Goal: Register for event/course

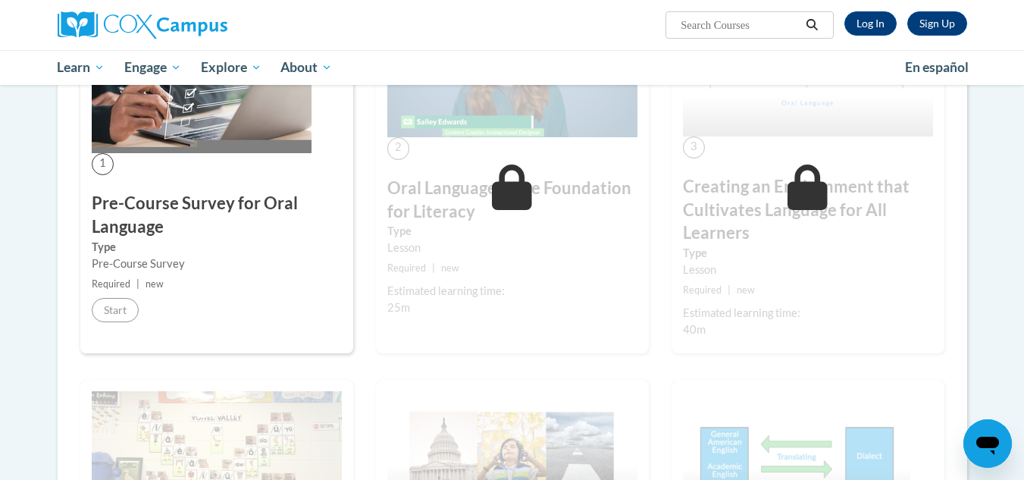
scroll to position [15, 0]
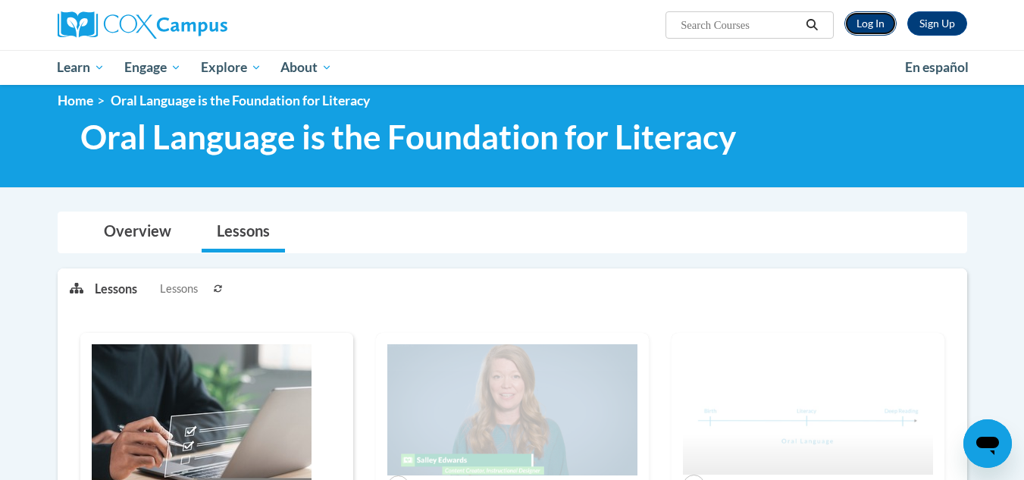
click at [870, 28] on link "Log In" at bounding box center [870, 23] width 52 height 24
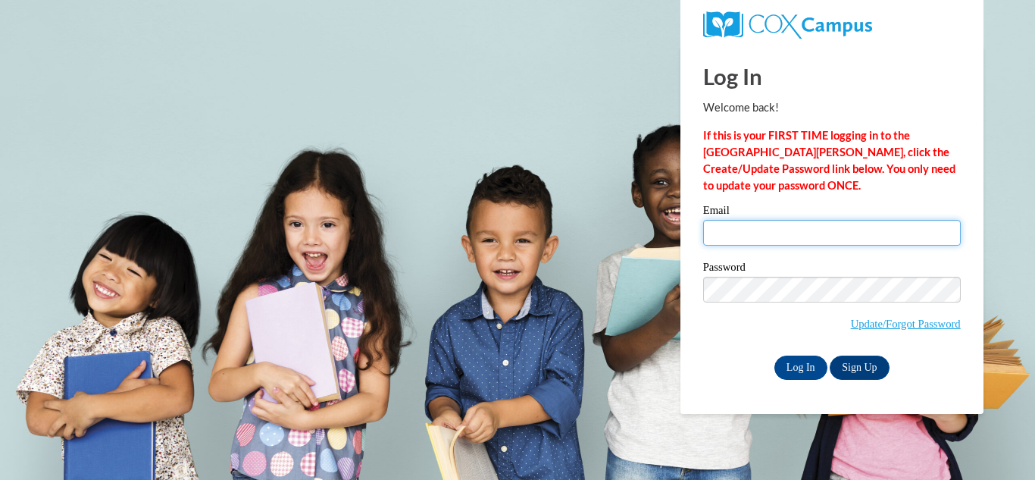
click at [756, 234] on input "Email" at bounding box center [832, 233] width 258 height 26
type input "nakeitha.lashay@gmail.com"
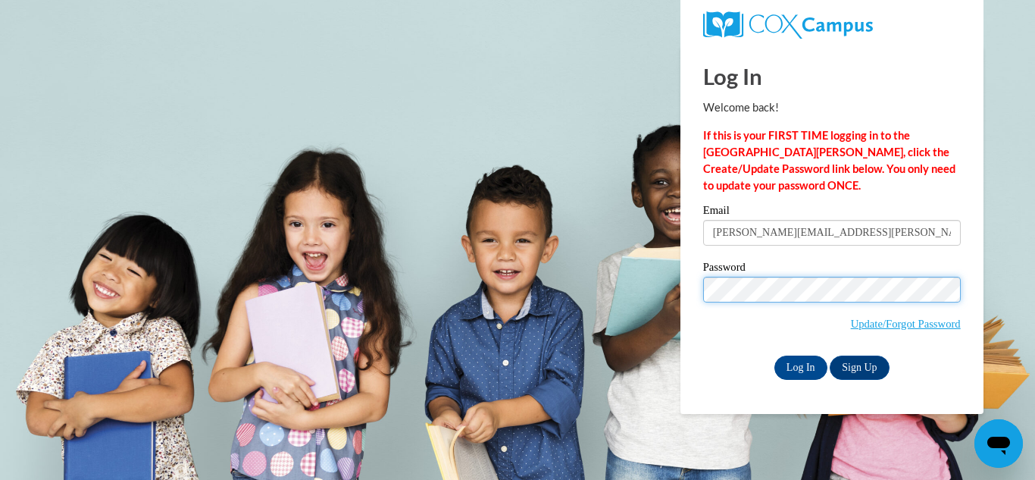
click at [775, 355] on input "Log In" at bounding box center [801, 367] width 53 height 24
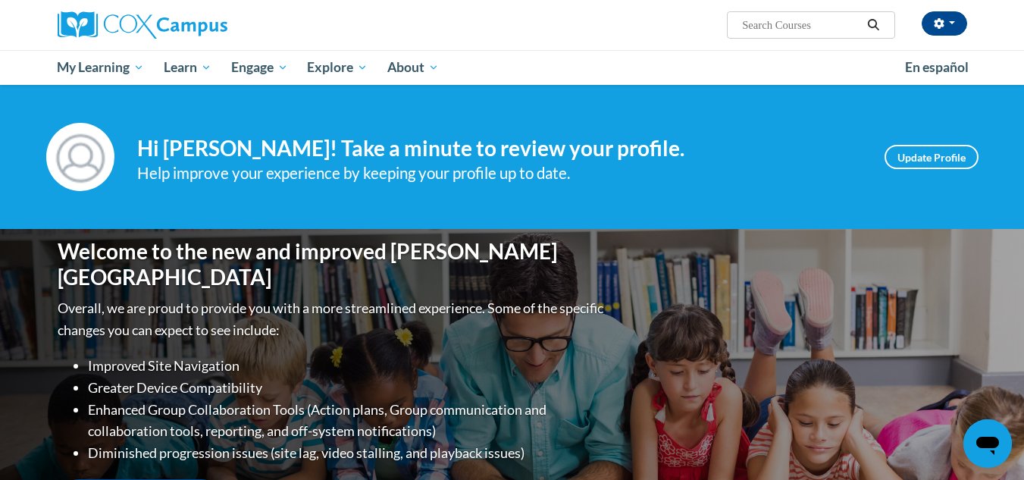
scroll to position [346, 0]
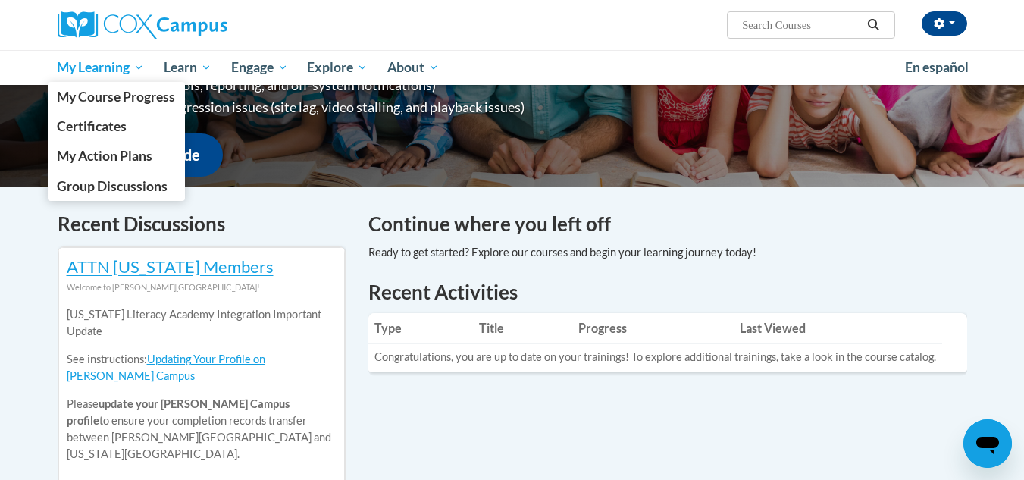
click at [129, 69] on span "My Learning" at bounding box center [100, 67] width 87 height 18
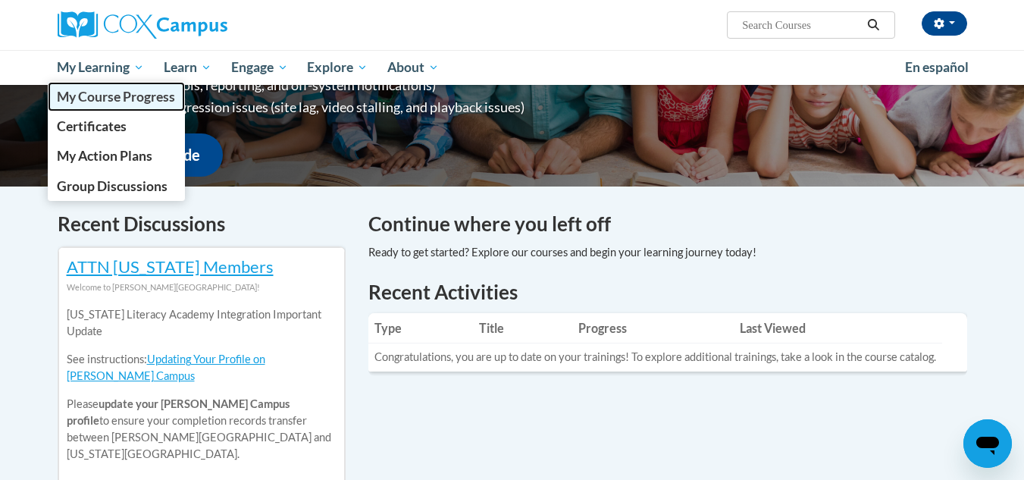
click at [116, 89] on span "My Course Progress" at bounding box center [116, 97] width 118 height 16
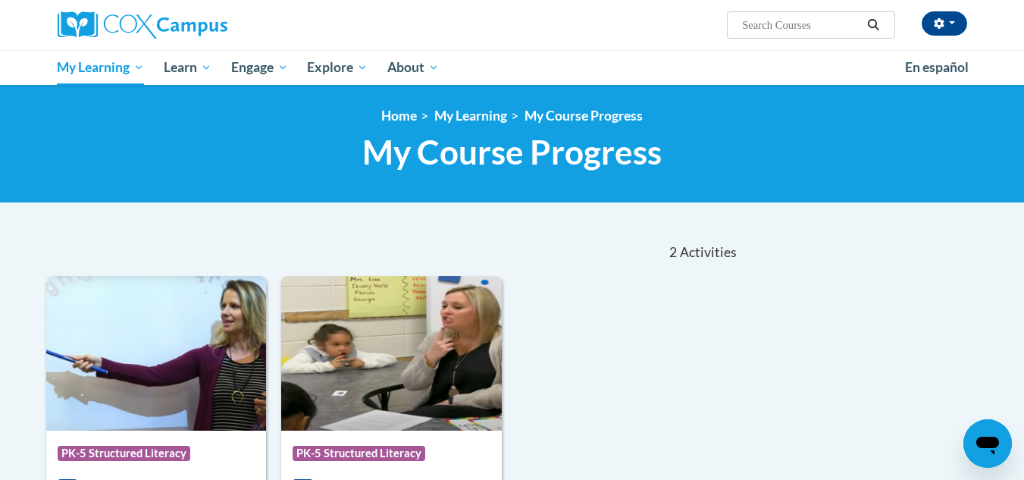
click at [770, 27] on input "Search..." at bounding box center [801, 25] width 121 height 18
type input "response to intertention"
click at [828, 21] on input "Search..." at bounding box center [801, 25] width 121 height 18
type input "response to intervention"
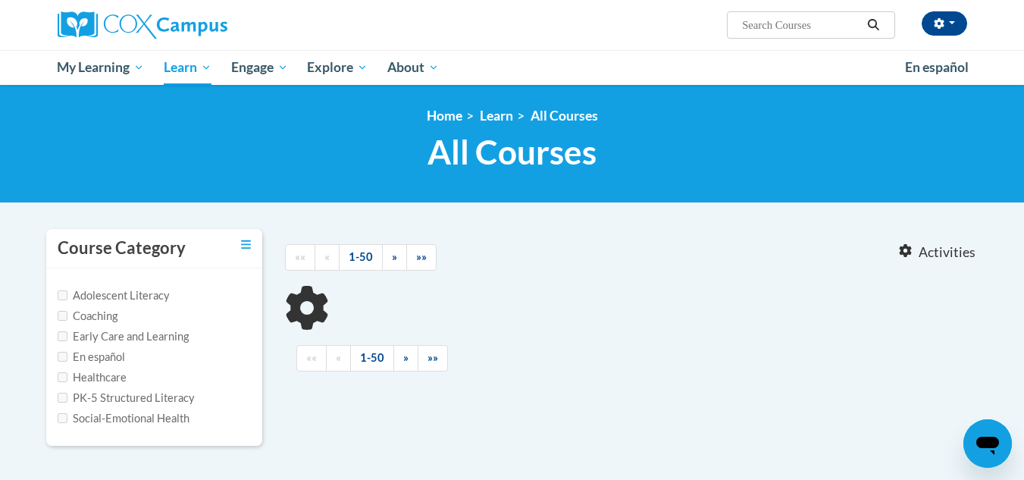
type input "response to intervention"
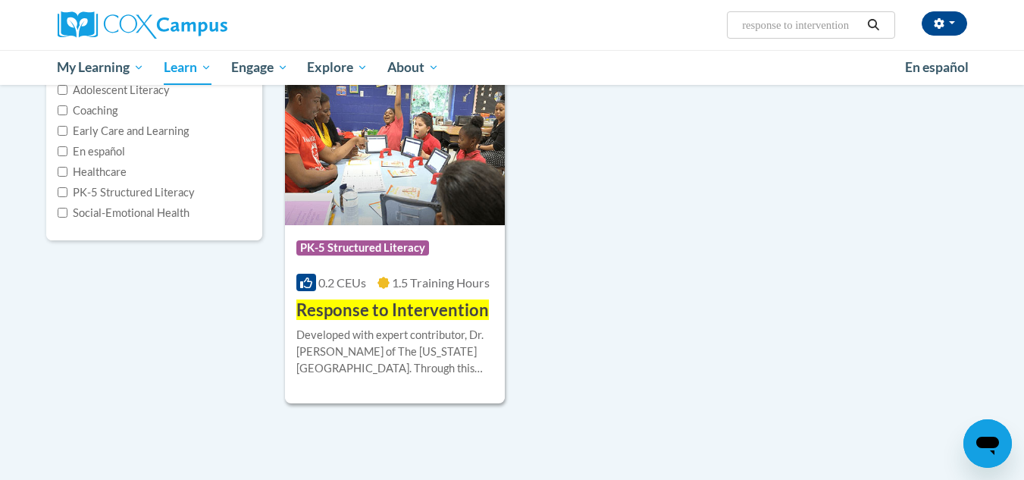
scroll to position [204, 0]
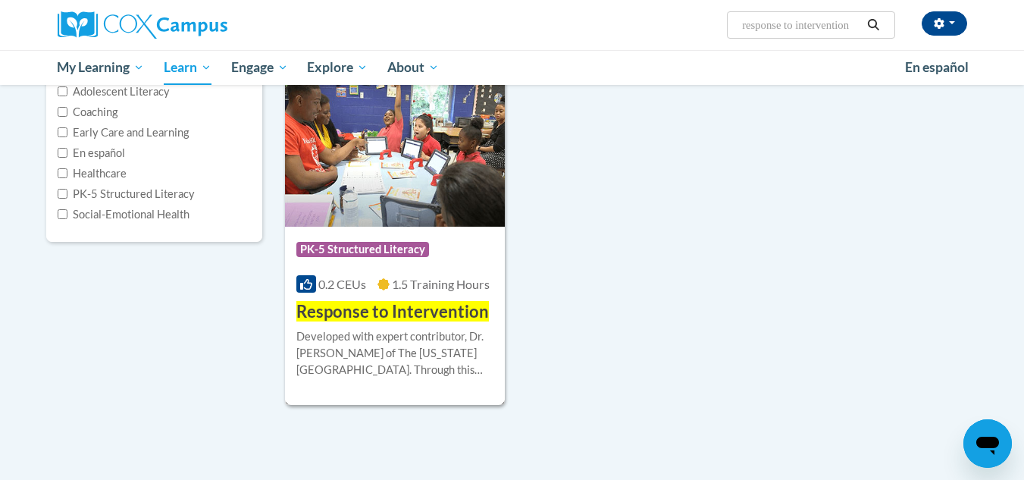
click at [388, 166] on img at bounding box center [395, 149] width 221 height 155
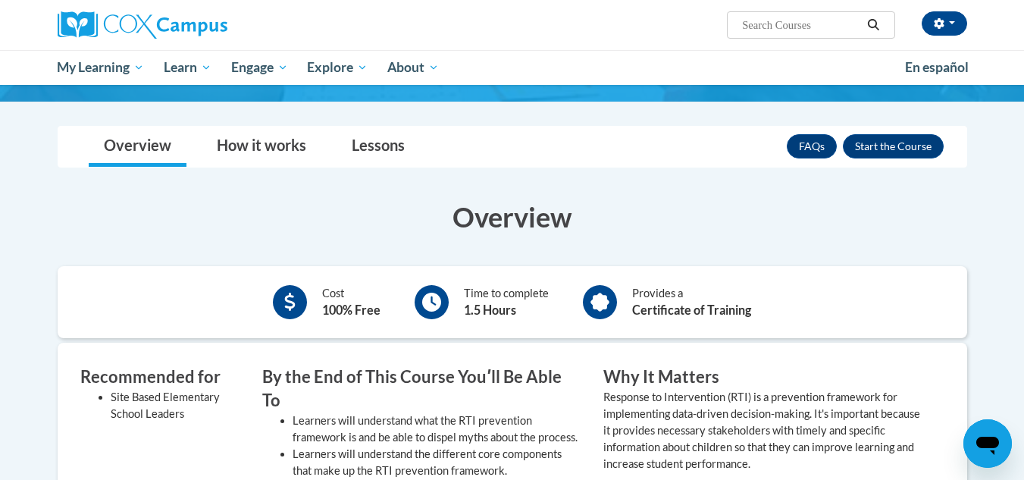
scroll to position [214, 0]
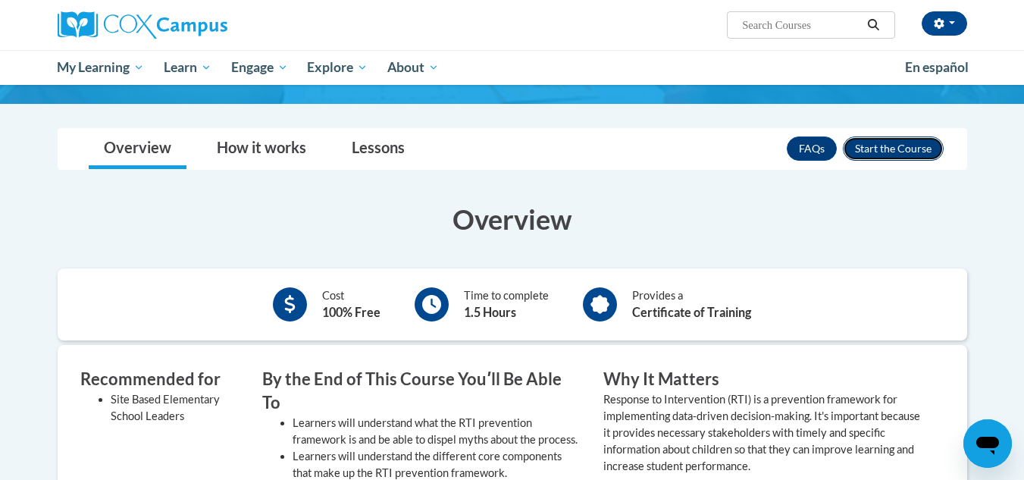
click at [901, 139] on button "Enroll" at bounding box center [893, 148] width 101 height 24
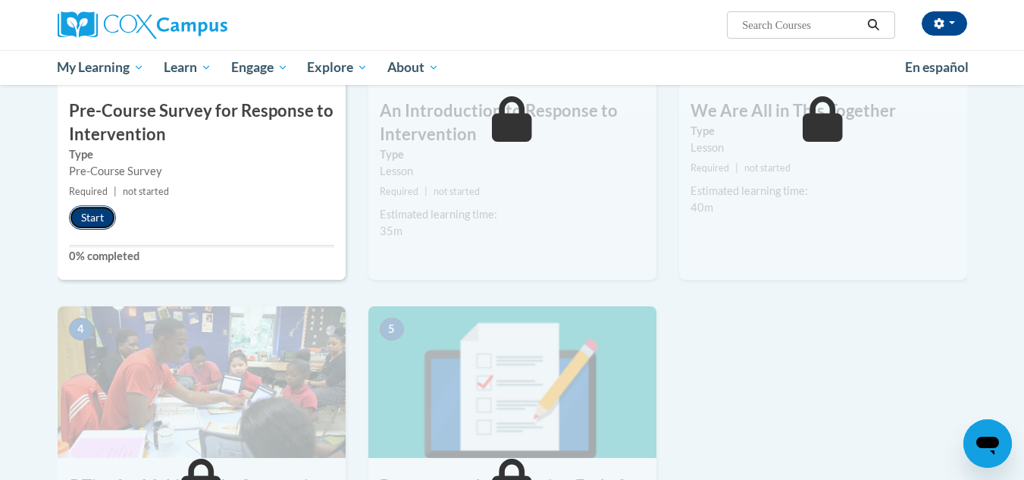
click at [93, 219] on button "Start" at bounding box center [92, 217] width 47 height 24
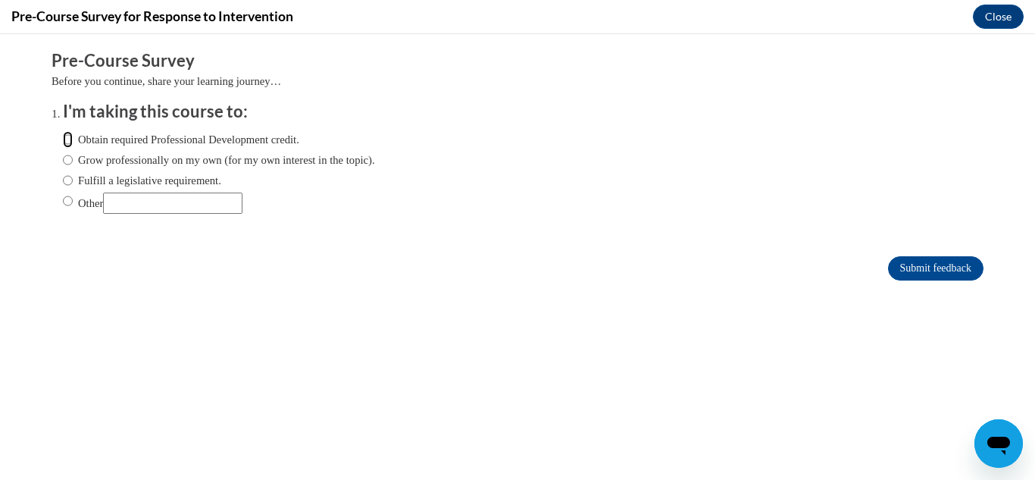
click at [63, 139] on input "Obtain required Professional Development credit." at bounding box center [68, 139] width 10 height 17
radio input "true"
click at [903, 269] on input "Submit feedback" at bounding box center [936, 268] width 96 height 24
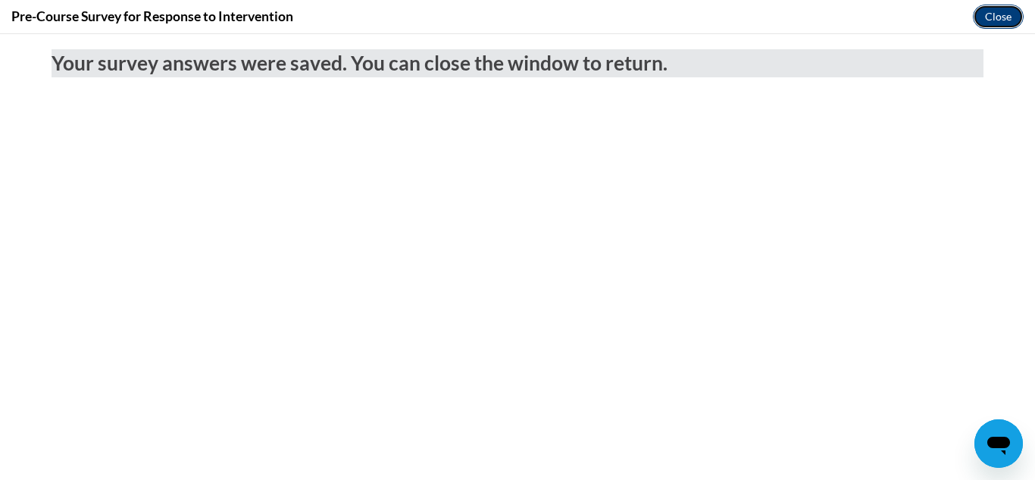
click at [992, 24] on button "Close" at bounding box center [998, 17] width 51 height 24
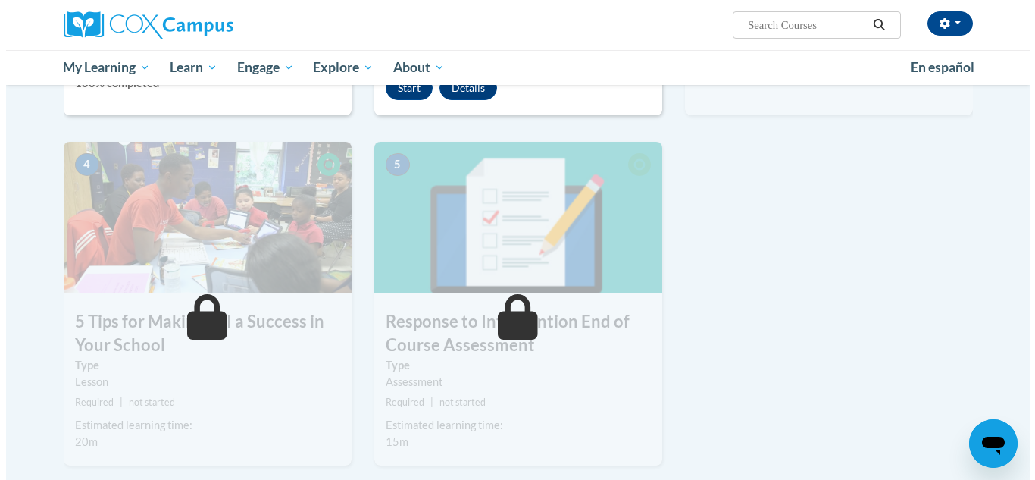
scroll to position [348, 0]
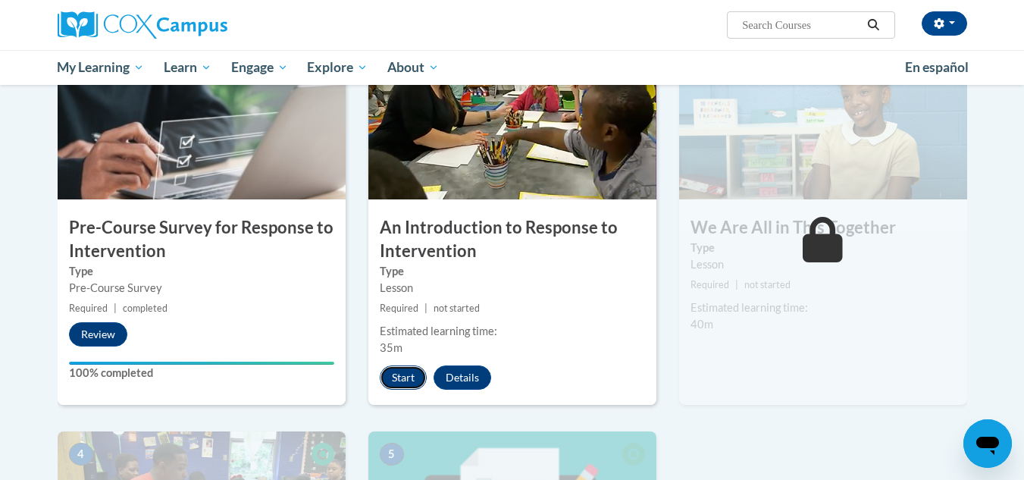
click at [418, 377] on button "Start" at bounding box center [403, 377] width 47 height 24
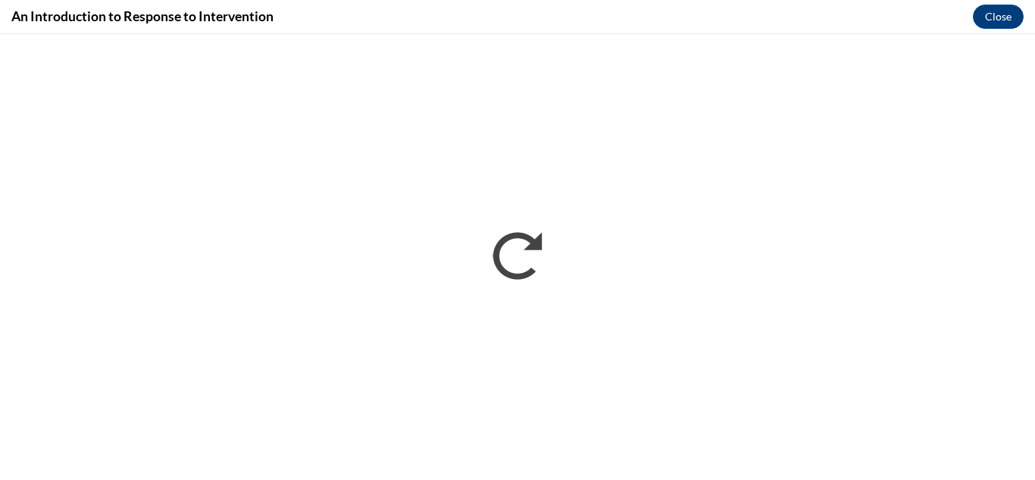
scroll to position [0, 0]
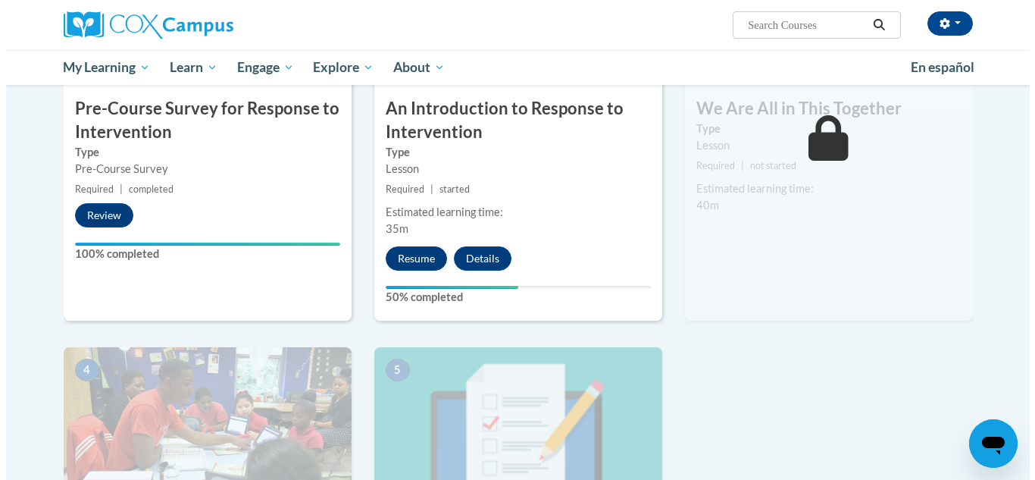
scroll to position [348, 0]
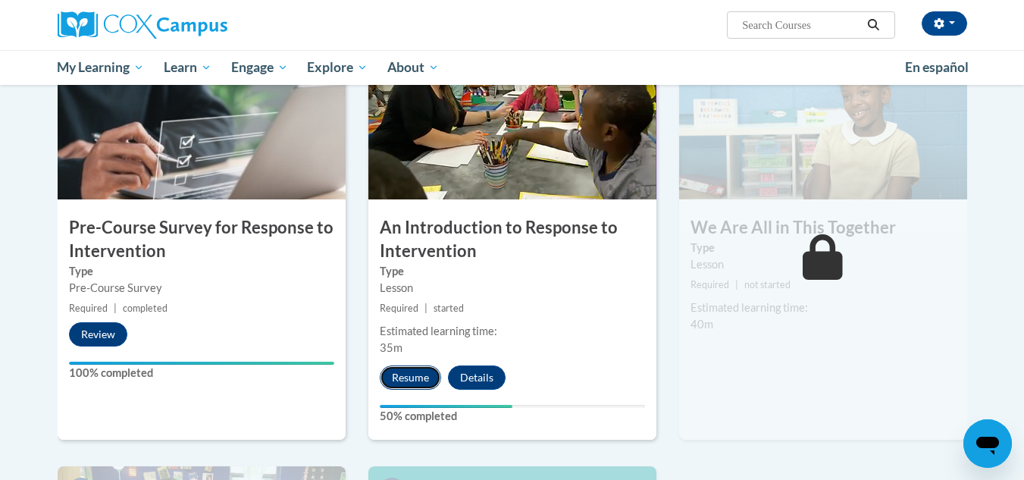
click at [402, 373] on button "Resume" at bounding box center [410, 377] width 61 height 24
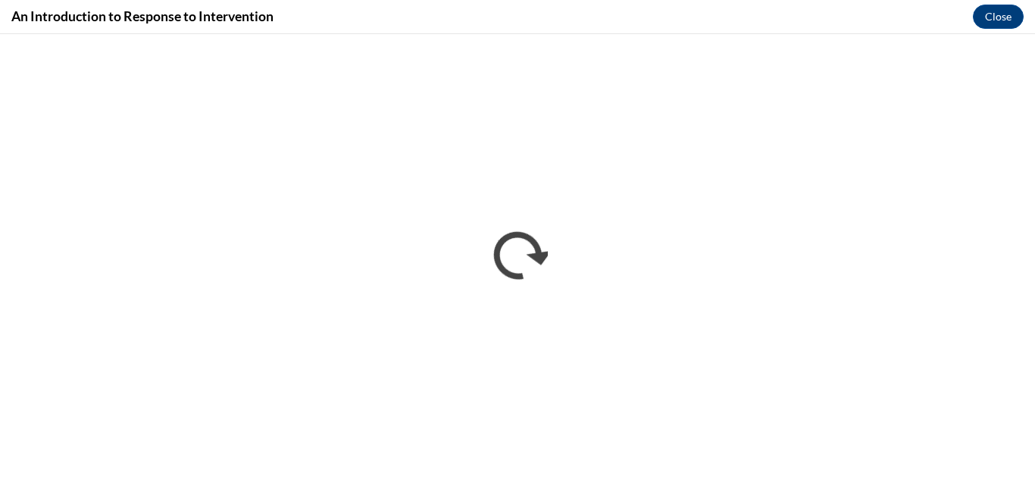
scroll to position [0, 0]
